Goal: Task Accomplishment & Management: Use online tool/utility

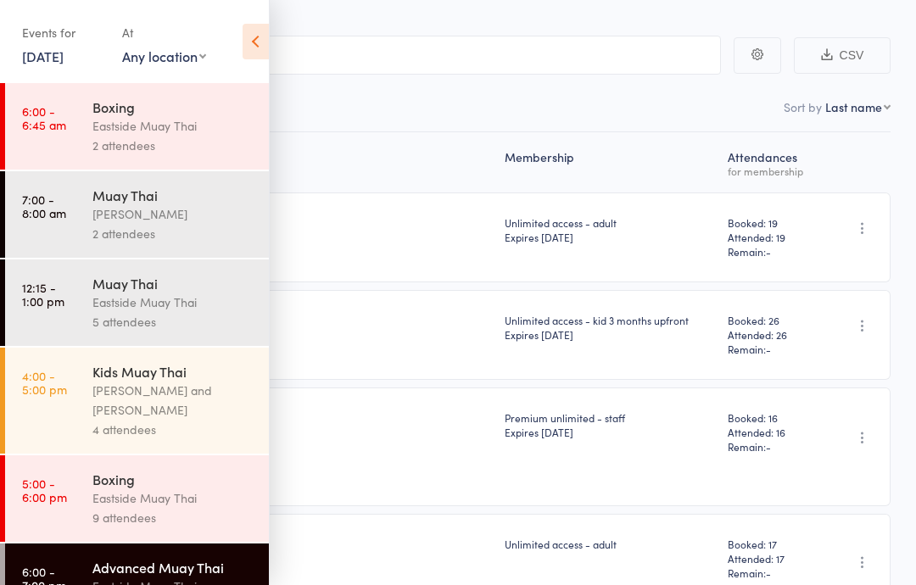
click at [158, 213] on div "[PERSON_NAME]" at bounding box center [173, 214] width 162 height 20
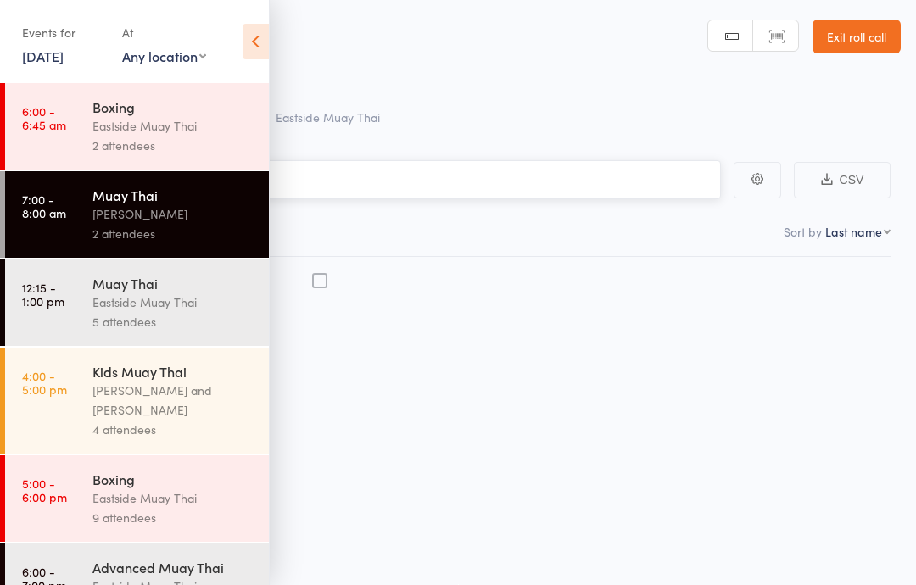
scroll to position [1, 0]
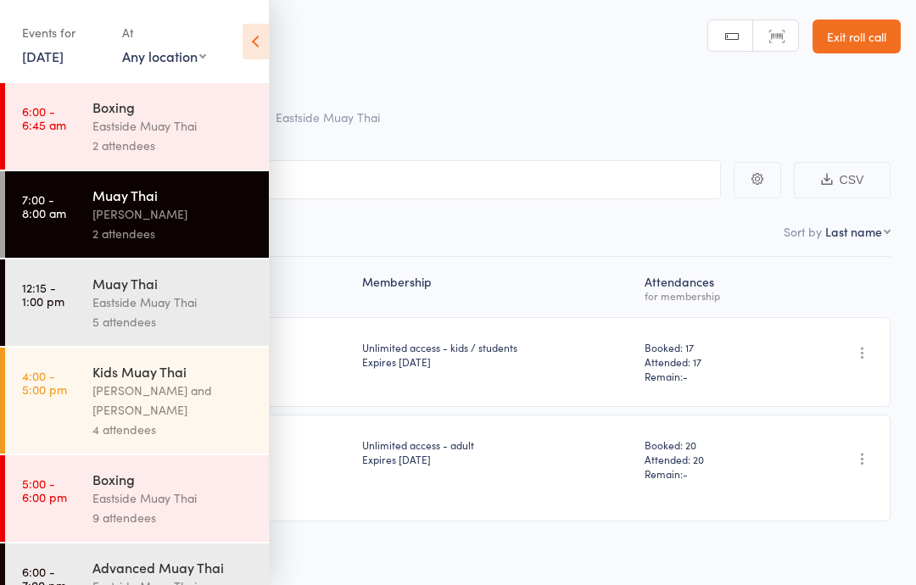
click at [254, 41] on icon at bounding box center [256, 42] width 26 height 36
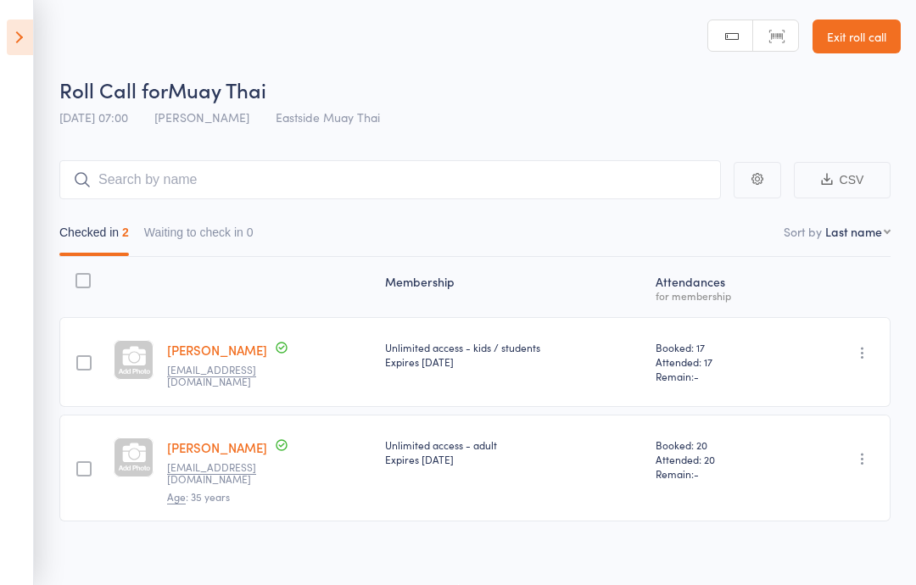
click at [9, 42] on icon at bounding box center [20, 38] width 26 height 36
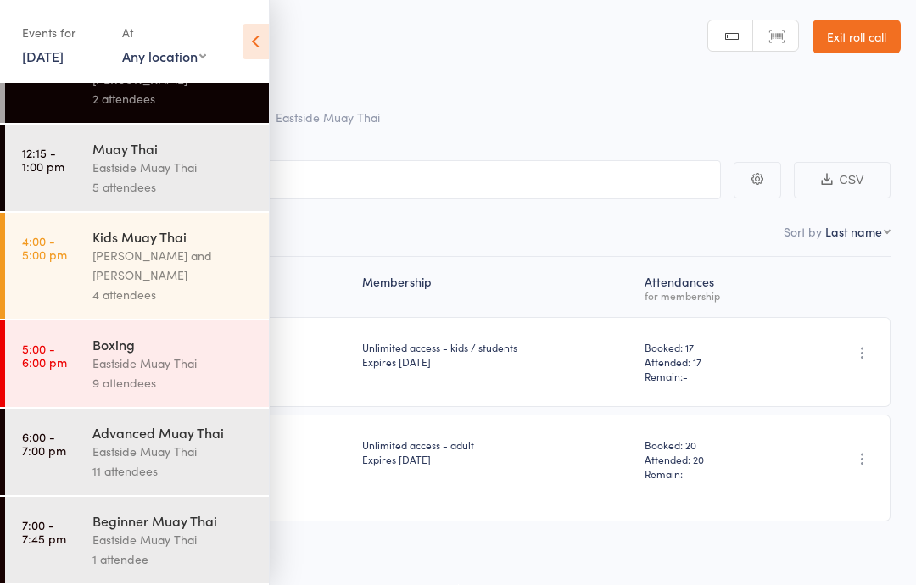
scroll to position [147, 0]
click at [134, 549] on div "Eastside Muay Thai" at bounding box center [173, 540] width 162 height 20
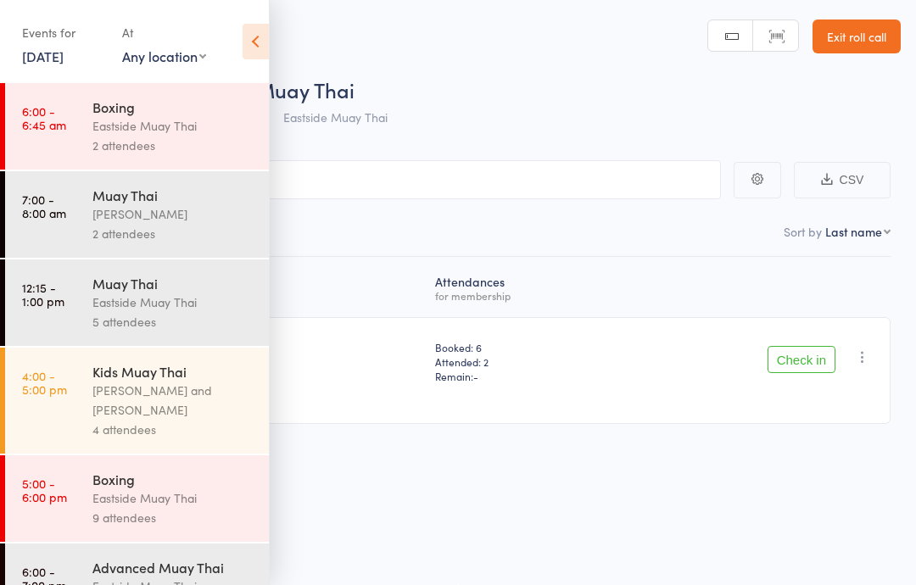
click at [267, 36] on icon at bounding box center [256, 42] width 26 height 36
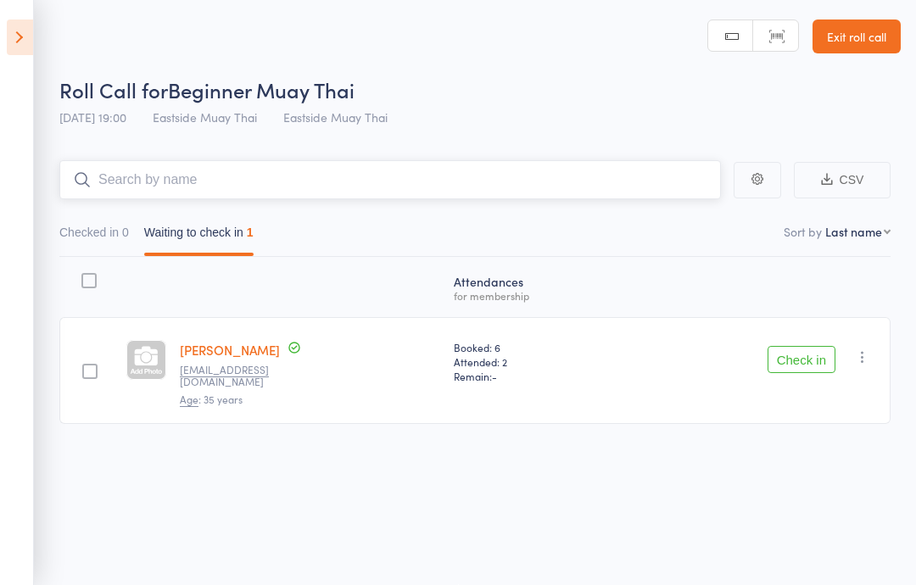
click at [189, 161] on input "search" at bounding box center [390, 179] width 662 height 39
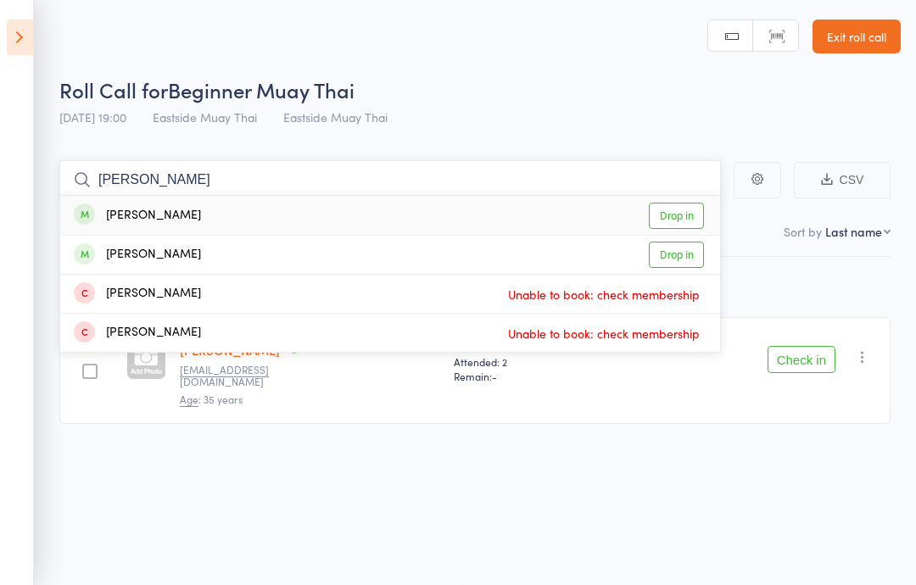
type input "[PERSON_NAME]"
click at [665, 199] on div "[PERSON_NAME] Drop in" at bounding box center [390, 215] width 660 height 39
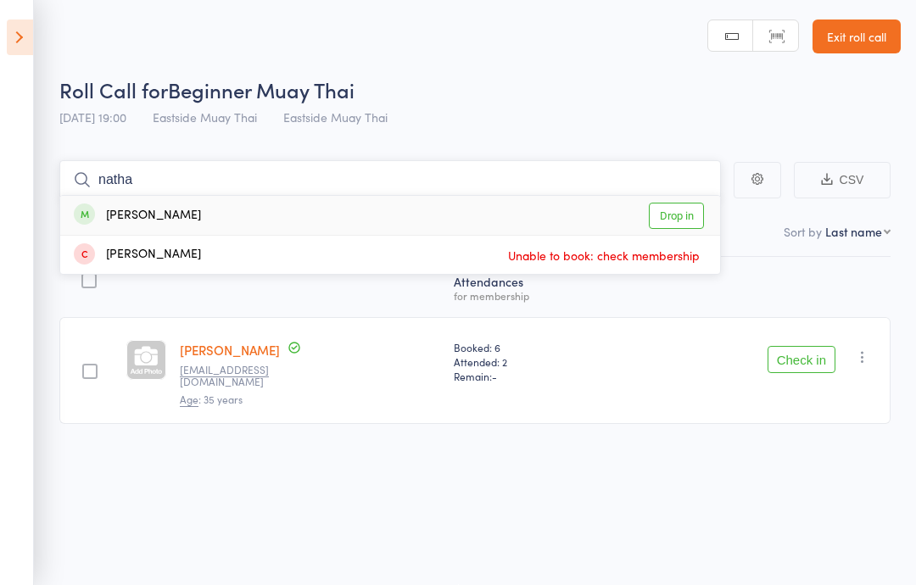
type input "natha"
click at [138, 210] on div "[PERSON_NAME]" at bounding box center [137, 216] width 127 height 20
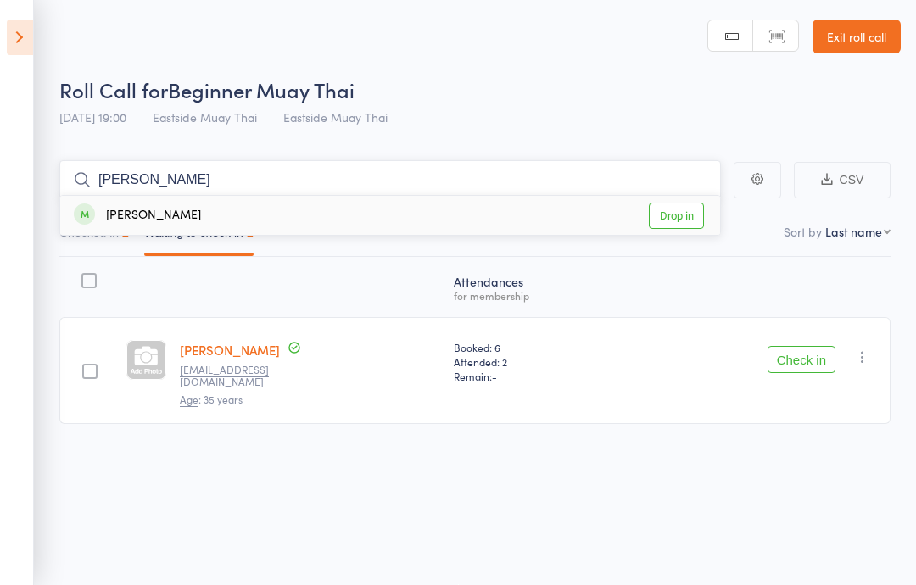
type input "[PERSON_NAME]"
click at [191, 199] on div "[PERSON_NAME] Drop in" at bounding box center [390, 215] width 660 height 39
type input "[PERSON_NAME]"
click at [209, 202] on div "[PERSON_NAME] Drop in" at bounding box center [390, 215] width 660 height 39
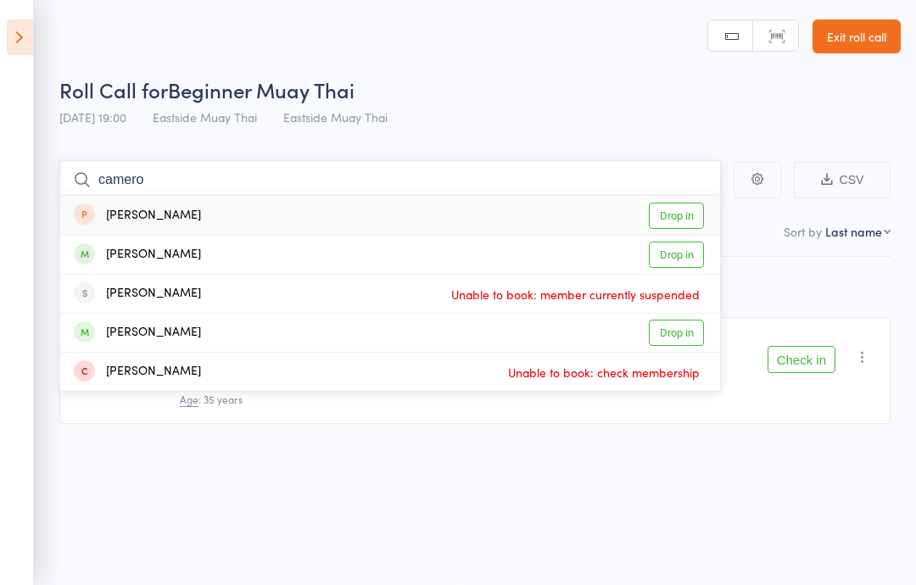
type input "camero"
click at [281, 215] on div "[PERSON_NAME] Drop in" at bounding box center [390, 215] width 660 height 39
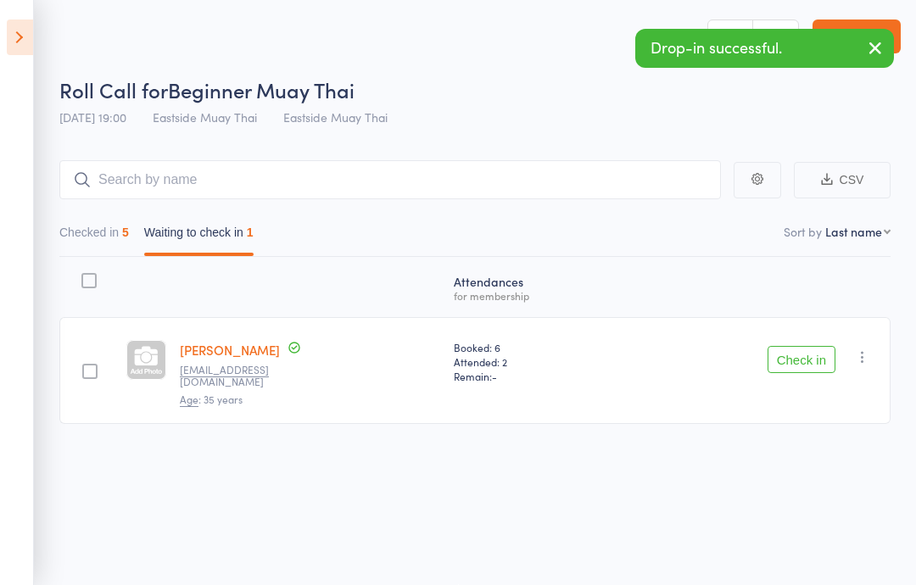
click at [582, 101] on div "Roll Call for Beginner Muay Thai" at bounding box center [480, 90] width 842 height 28
click at [103, 242] on button "Checked in 5" at bounding box center [94, 236] width 70 height 39
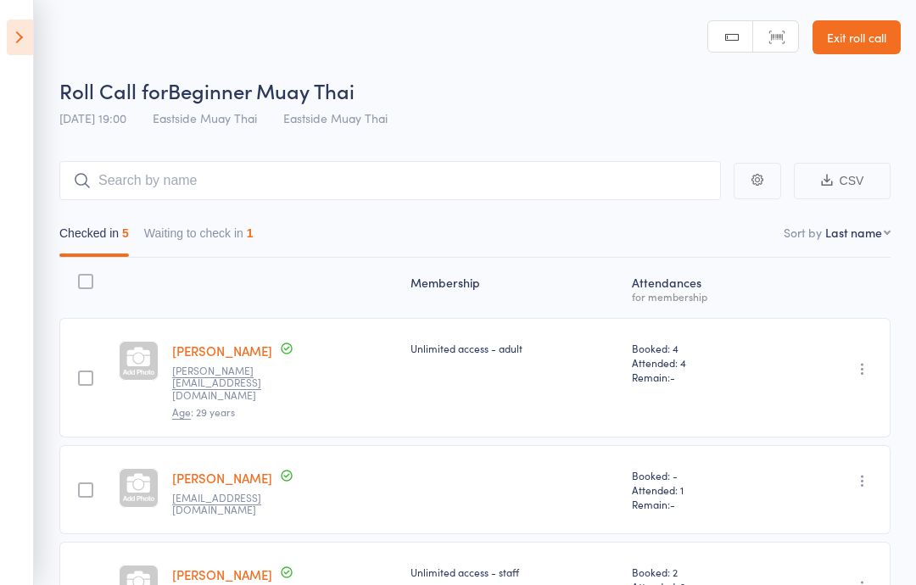
click at [254, 223] on button "Waiting to check in 1" at bounding box center [198, 237] width 109 height 39
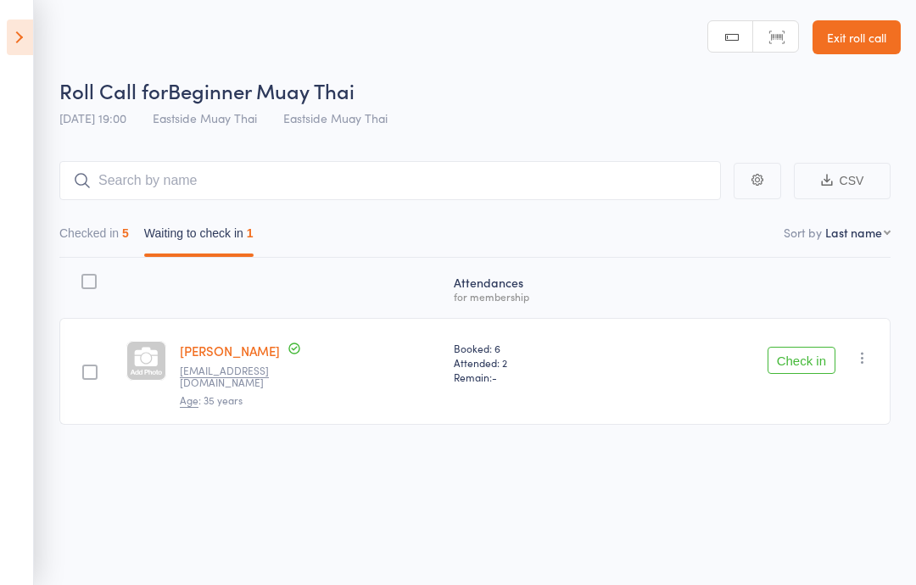
click at [428, 425] on div "Atten­dances for membership Lawrence Ross [EMAIL_ADDRESS][DOMAIN_NAME] Age : [D…" at bounding box center [475, 379] width 832 height 243
click at [100, 256] on button "Checked in 5" at bounding box center [94, 237] width 70 height 39
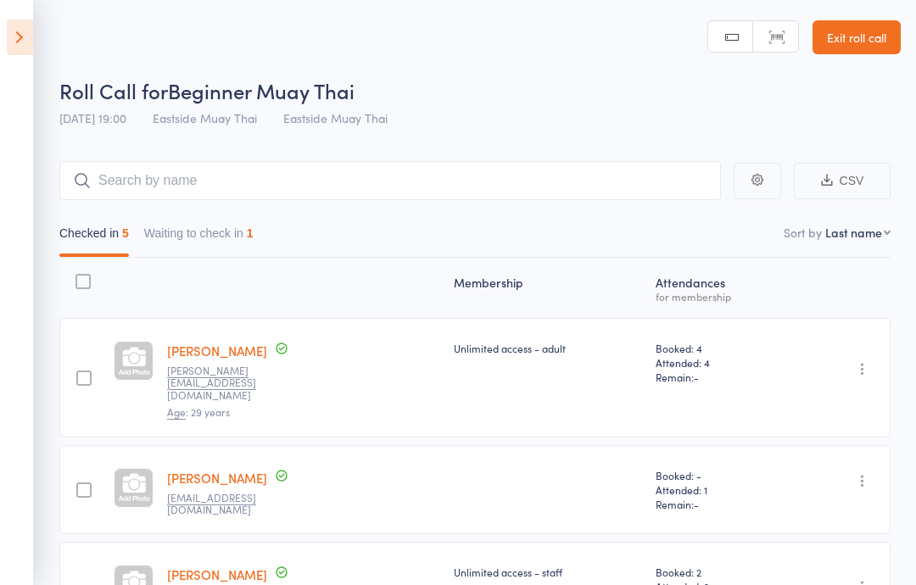
click at [233, 242] on button "Waiting to check in 1" at bounding box center [198, 237] width 109 height 39
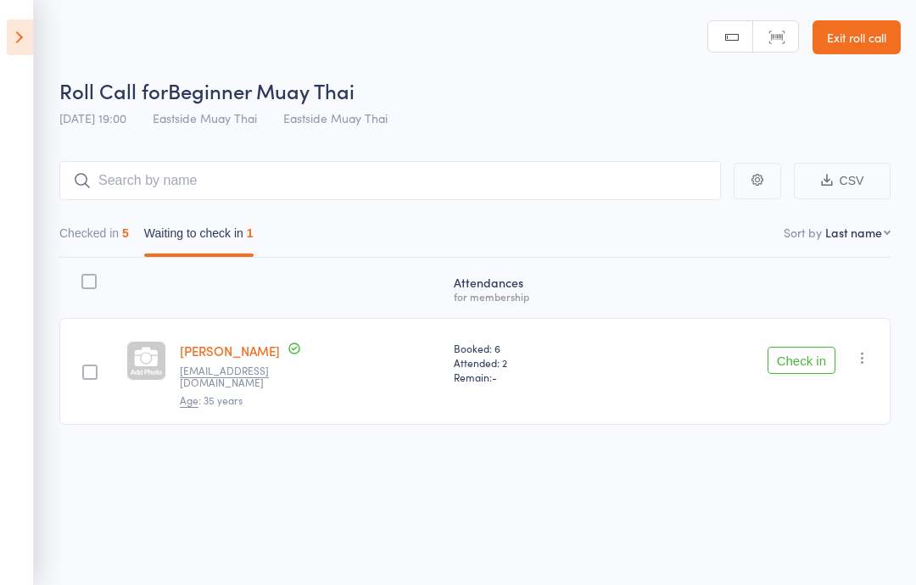
click at [781, 355] on button "Check in" at bounding box center [802, 360] width 68 height 27
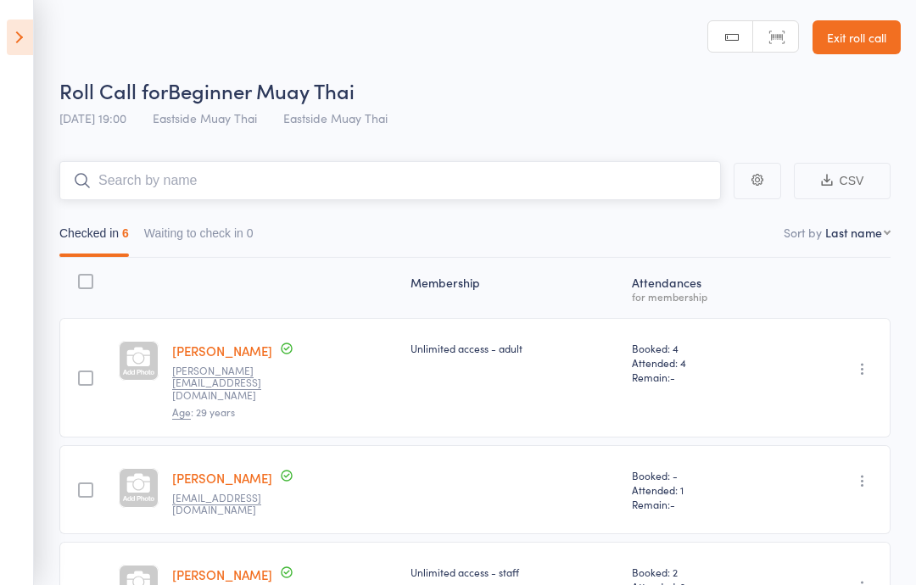
click at [205, 180] on input "search" at bounding box center [390, 180] width 662 height 39
